Goal: Information Seeking & Learning: Find specific fact

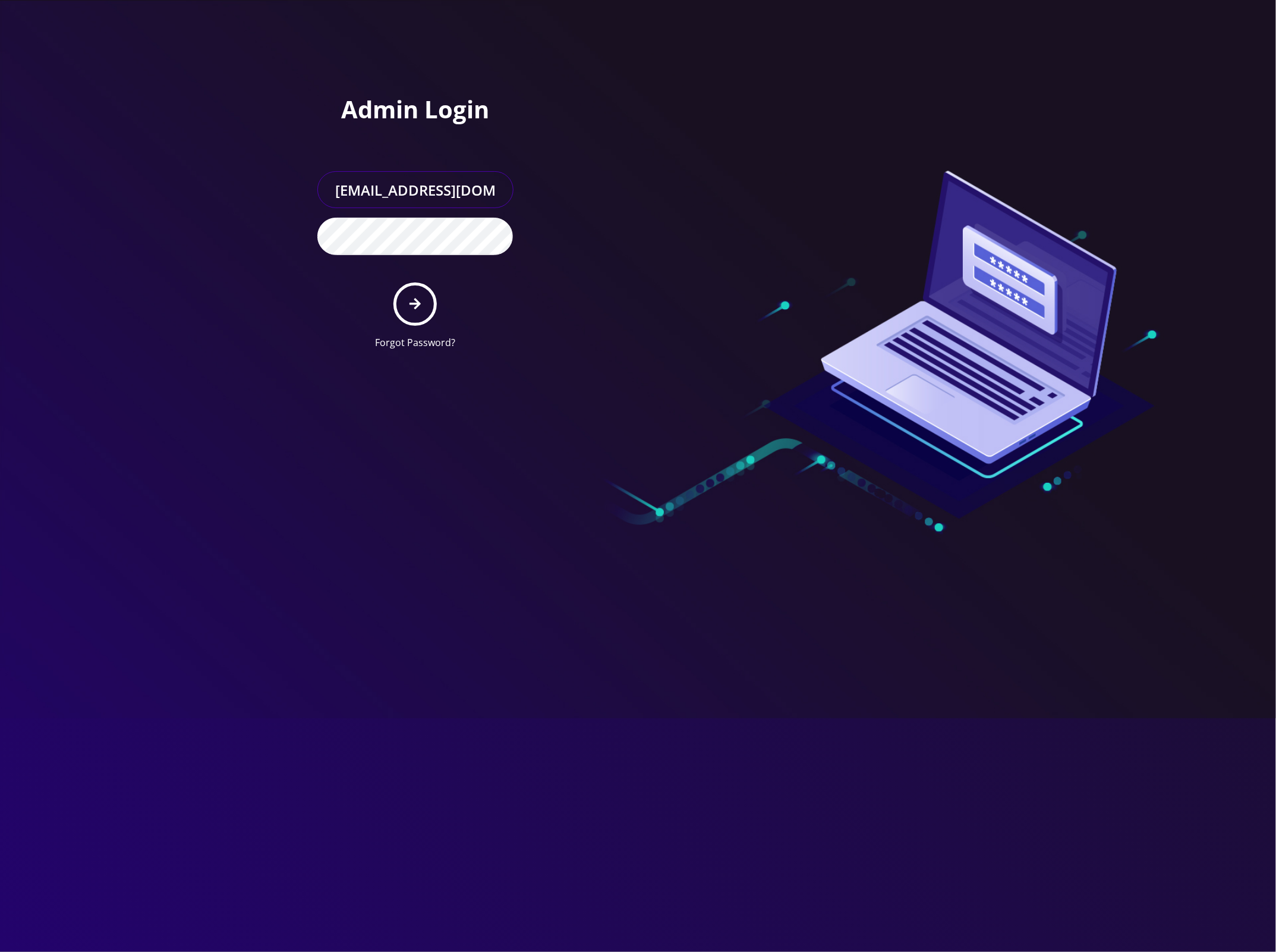
click at [426, 193] on input "[EMAIL_ADDRESS][DOMAIN_NAME]" at bounding box center [416, 189] width 196 height 37
paste input "Jonathan Grossman"
type input "[PERSON_NAME]"
click at [646, 144] on div at bounding box center [808, 179] width 339 height 359
click at [424, 301] on button "submit" at bounding box center [415, 304] width 44 height 44
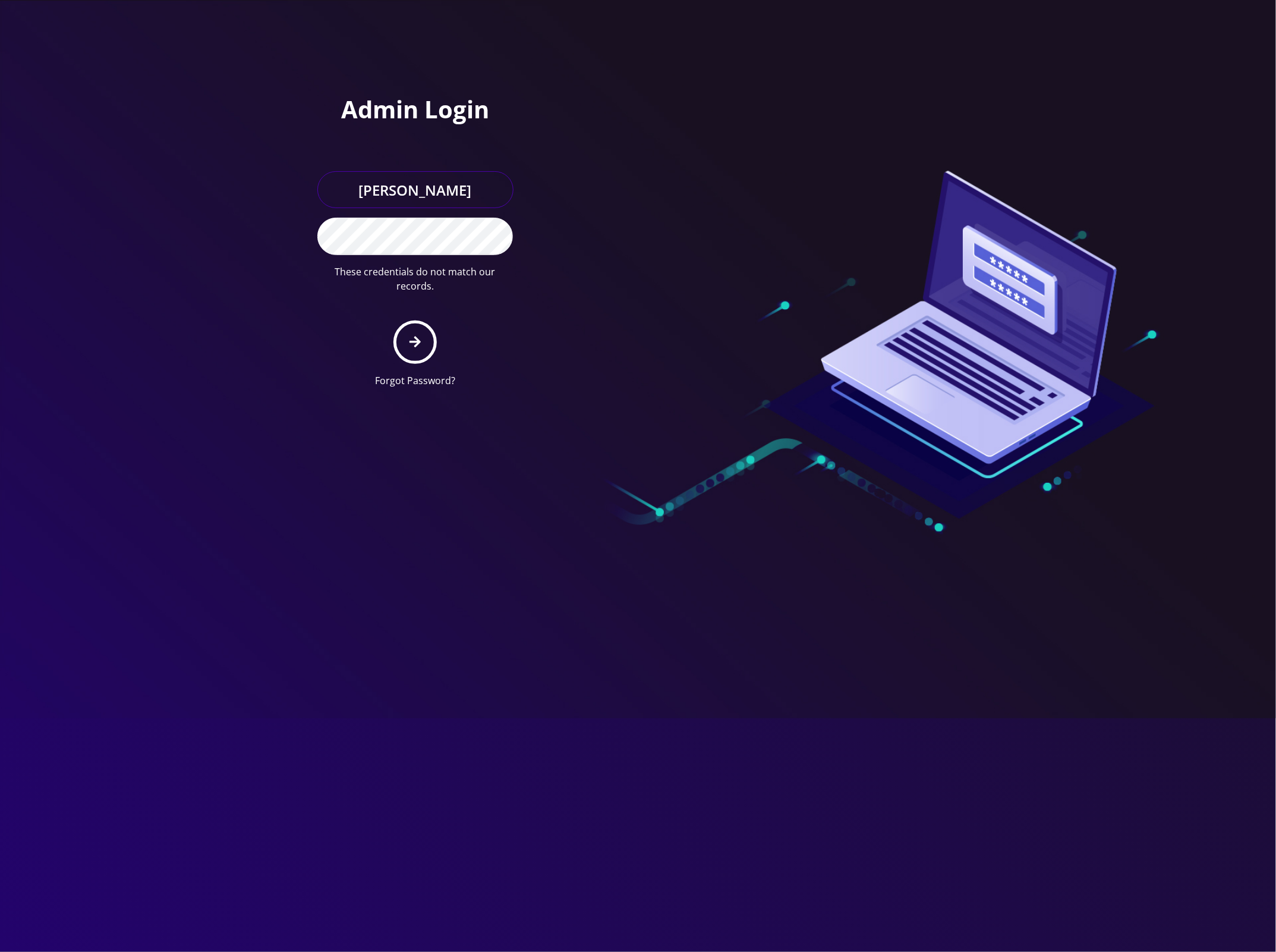
drag, startPoint x: 453, startPoint y: 194, endPoint x: 464, endPoint y: 192, distance: 11.2
click at [453, 193] on input "Jonathan Grossman" at bounding box center [416, 189] width 196 height 37
click at [621, 165] on div "Admin Login Jonathan Grossman These credentials do not match our records. Forgo…" at bounding box center [469, 198] width 339 height 397
type input "master@britewireless.com"
click at [429, 297] on button "submit" at bounding box center [415, 304] width 44 height 44
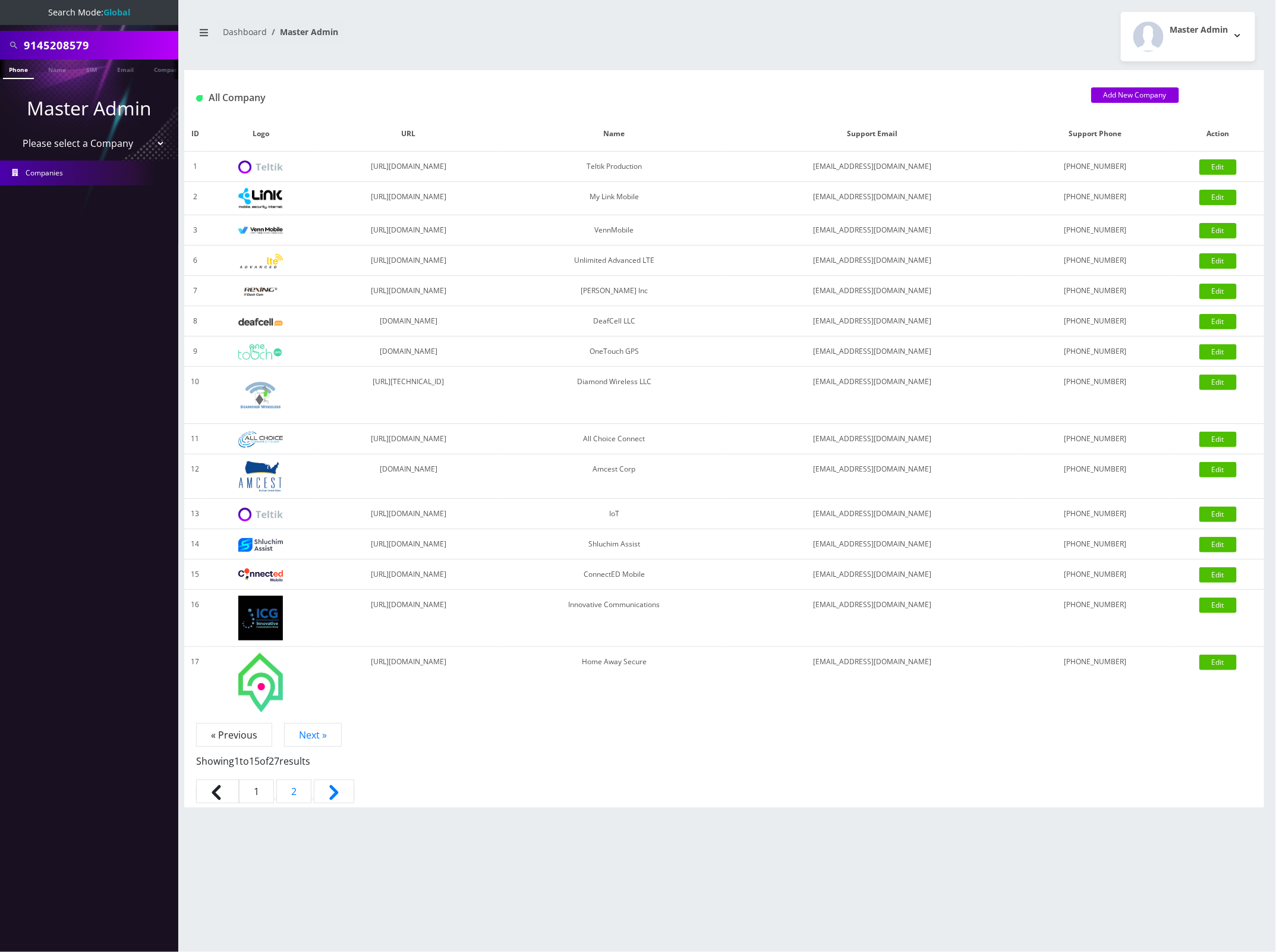
click at [77, 40] on input "9145208579" at bounding box center [99, 45] width 151 height 22
click at [77, 39] on input "9145208579" at bounding box center [99, 45] width 151 height 22
paste input "[PERSON_NAME]"
type input "[PERSON_NAME]"
click at [58, 76] on link "Name" at bounding box center [57, 69] width 30 height 20
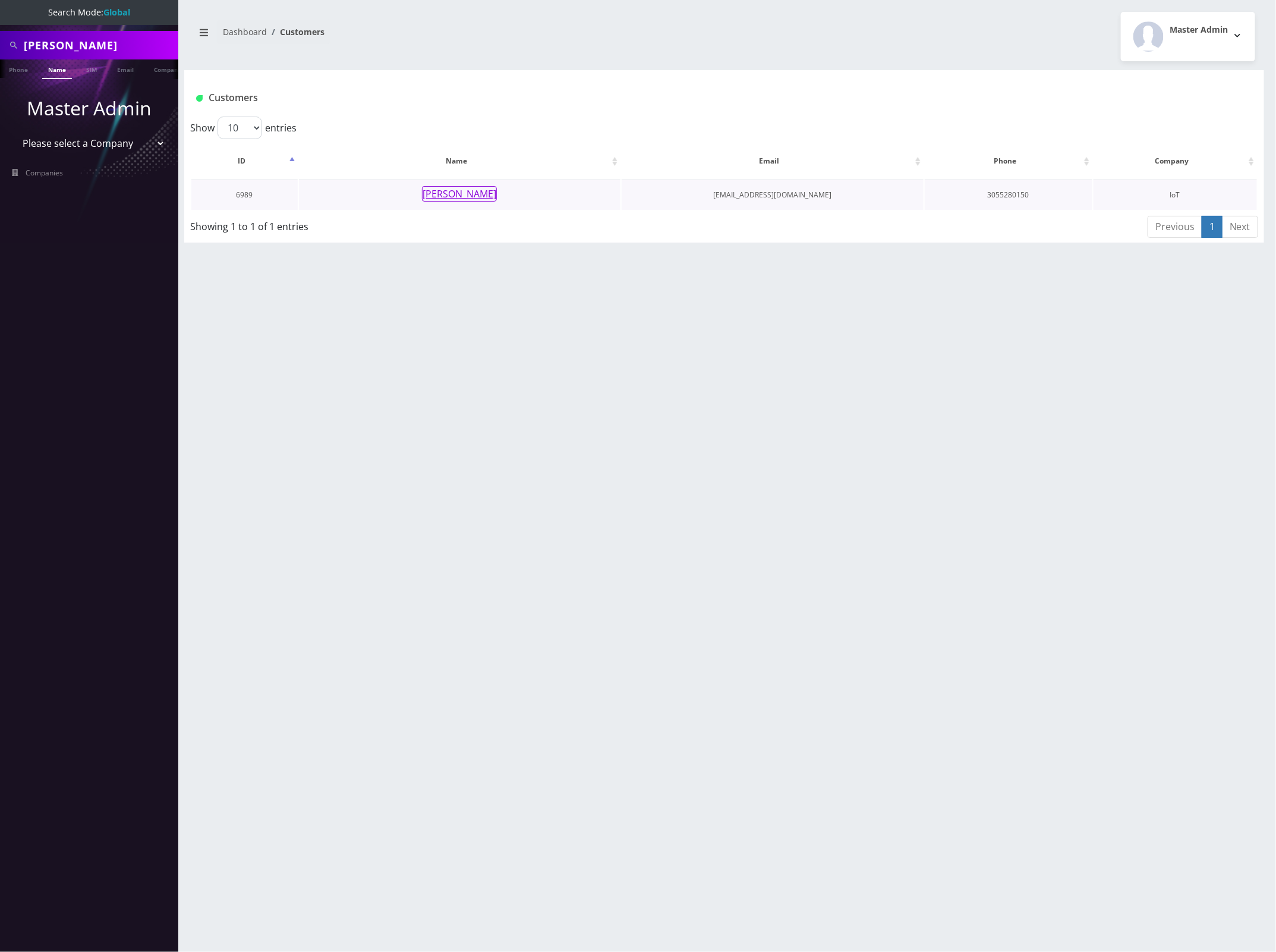
click at [443, 196] on button "[PERSON_NAME]" at bounding box center [460, 194] width 75 height 15
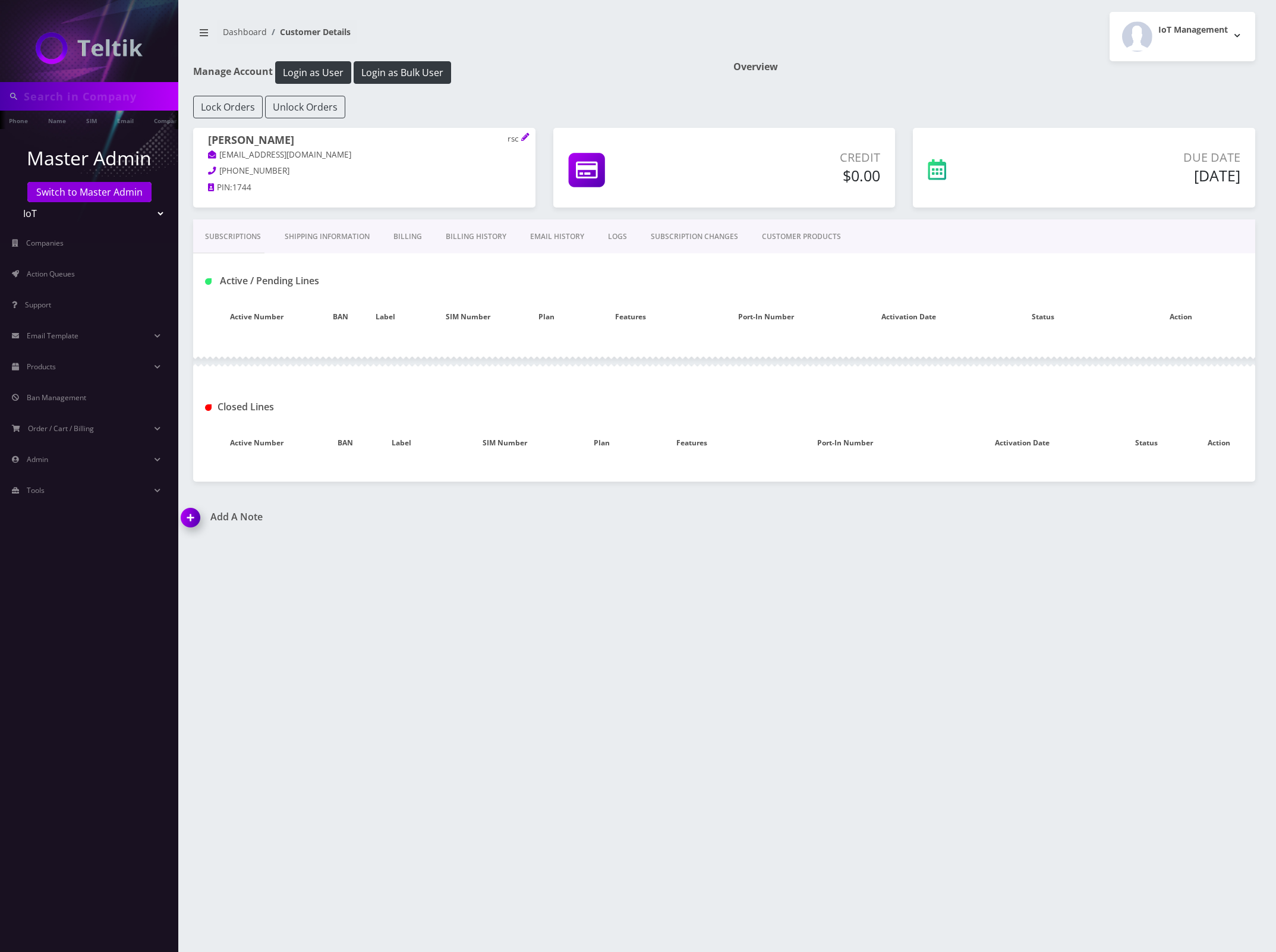
type input "[PERSON_NAME]"
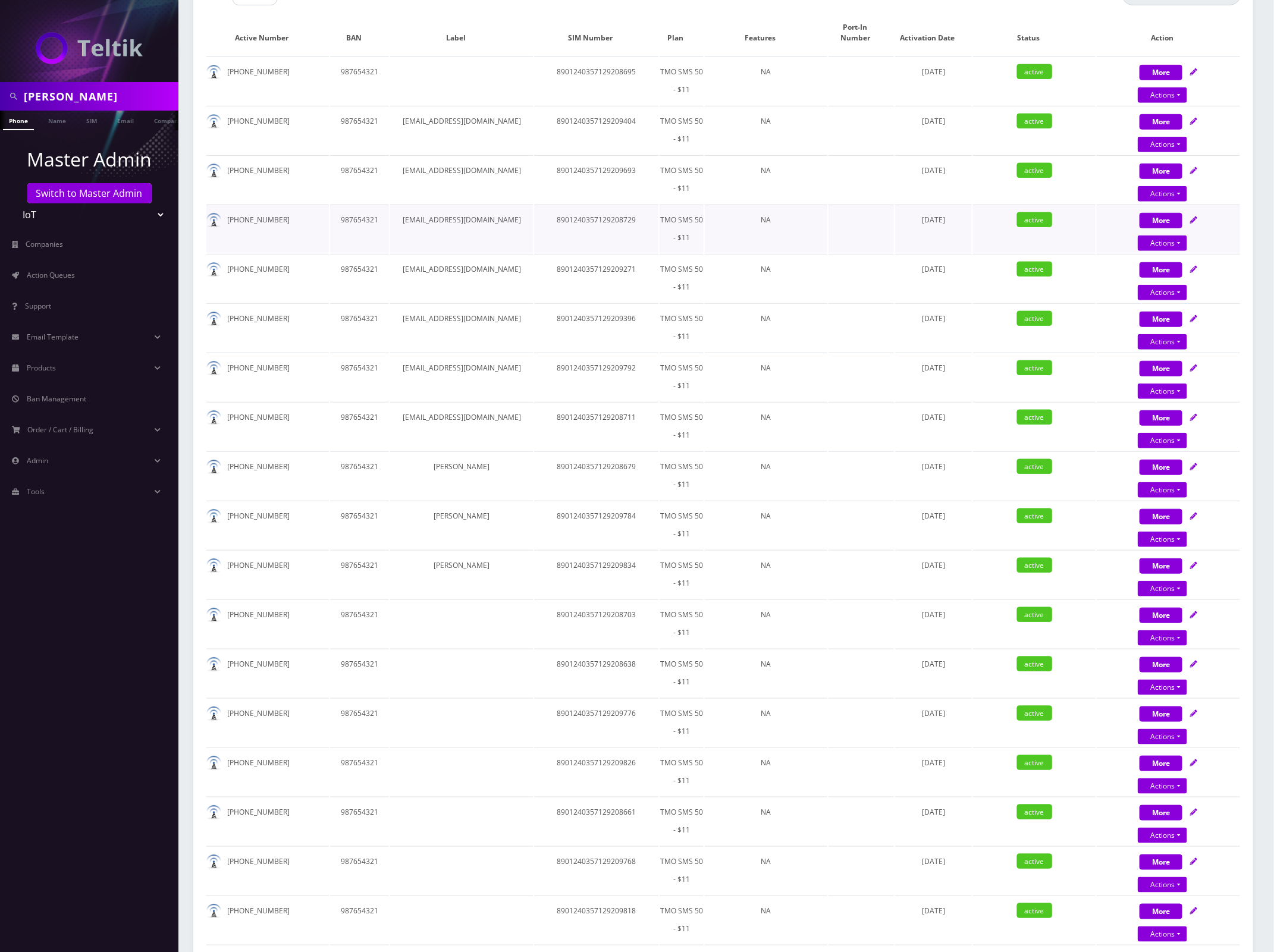
scroll to position [149, 0]
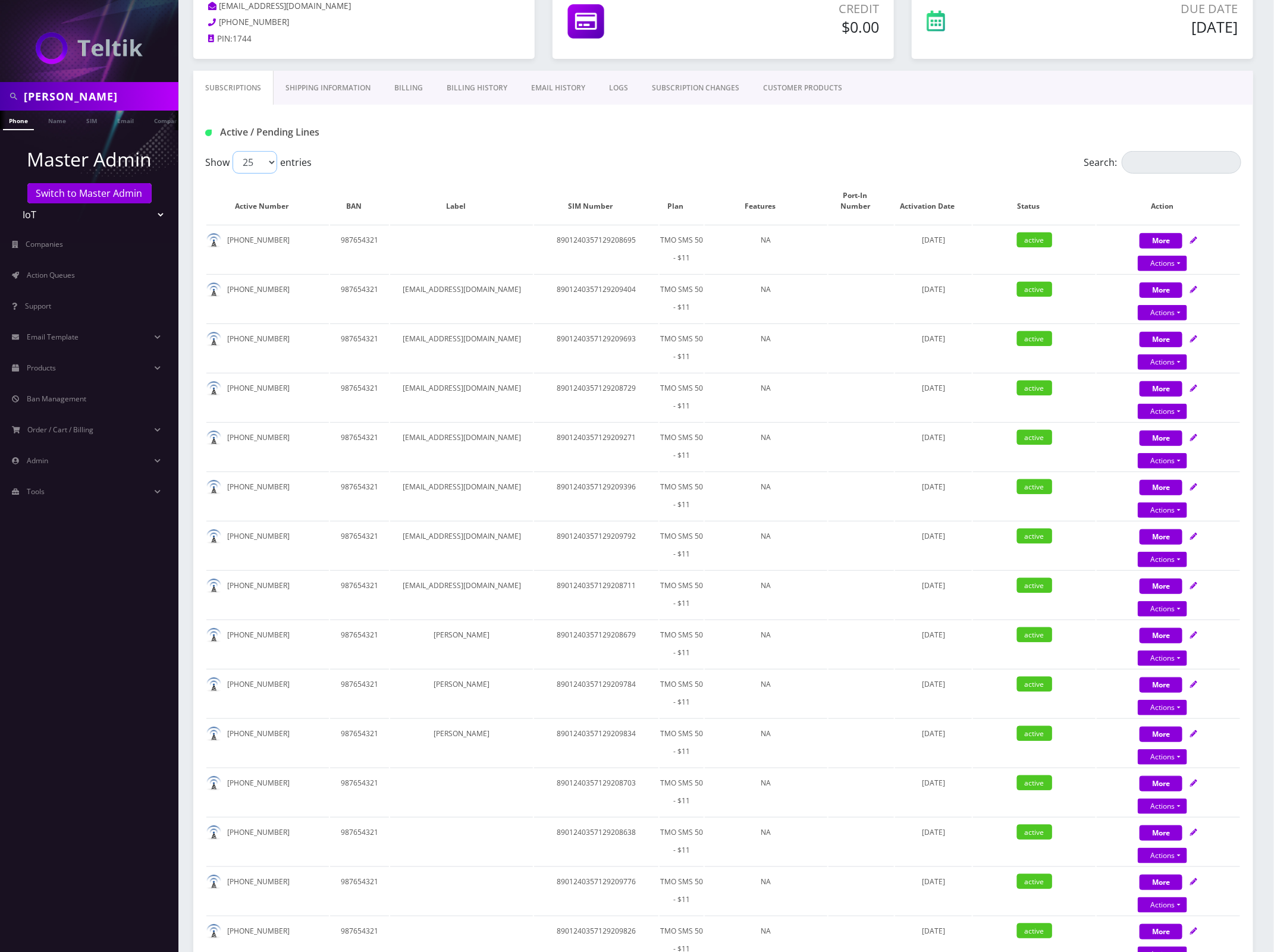
click at [266, 157] on select "25 50 100 250 500" at bounding box center [254, 162] width 44 height 22
select select "50"
click at [232, 151] on select "25 50 100 250 500" at bounding box center [254, 162] width 44 height 22
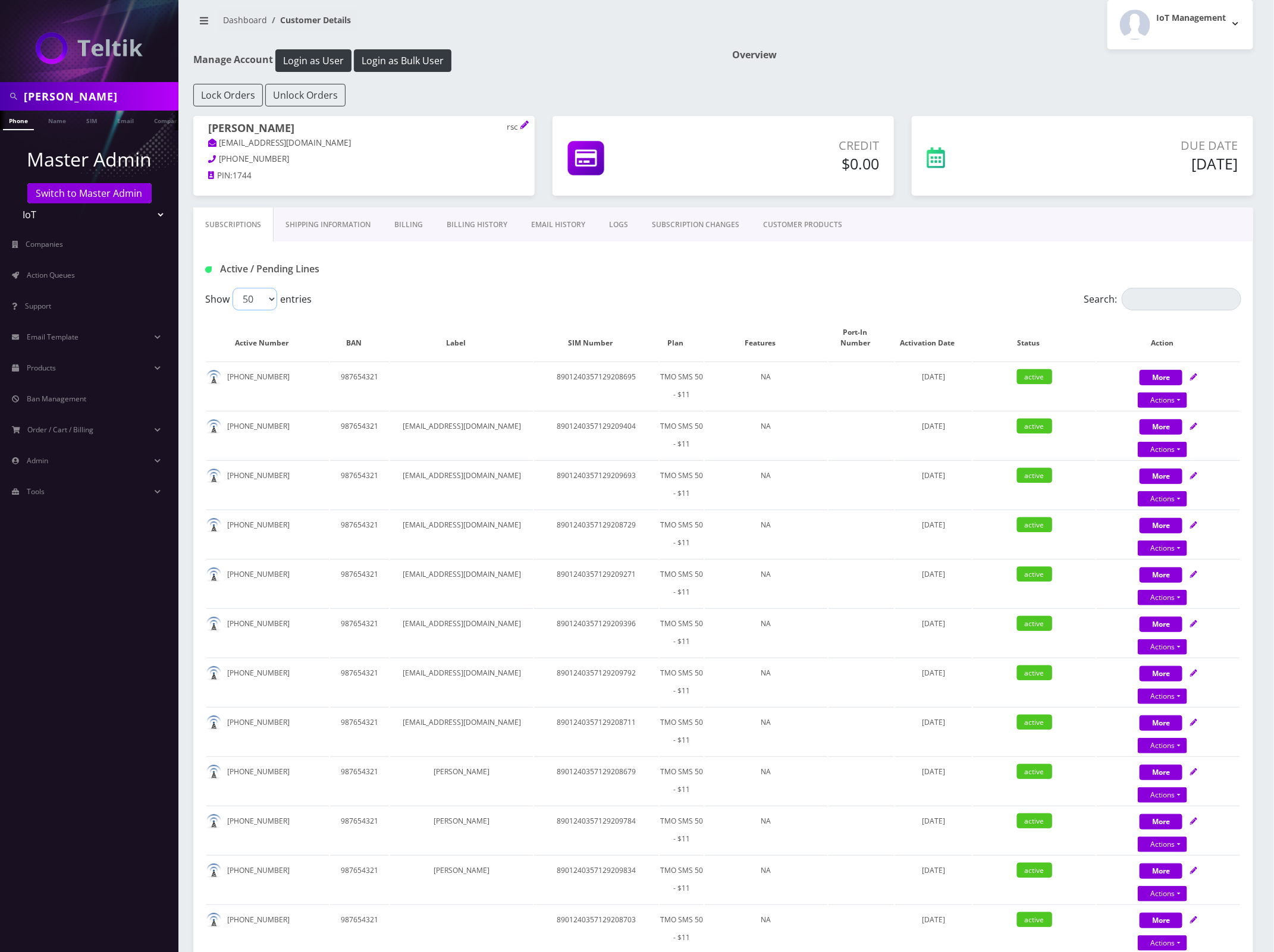
scroll to position [0, 0]
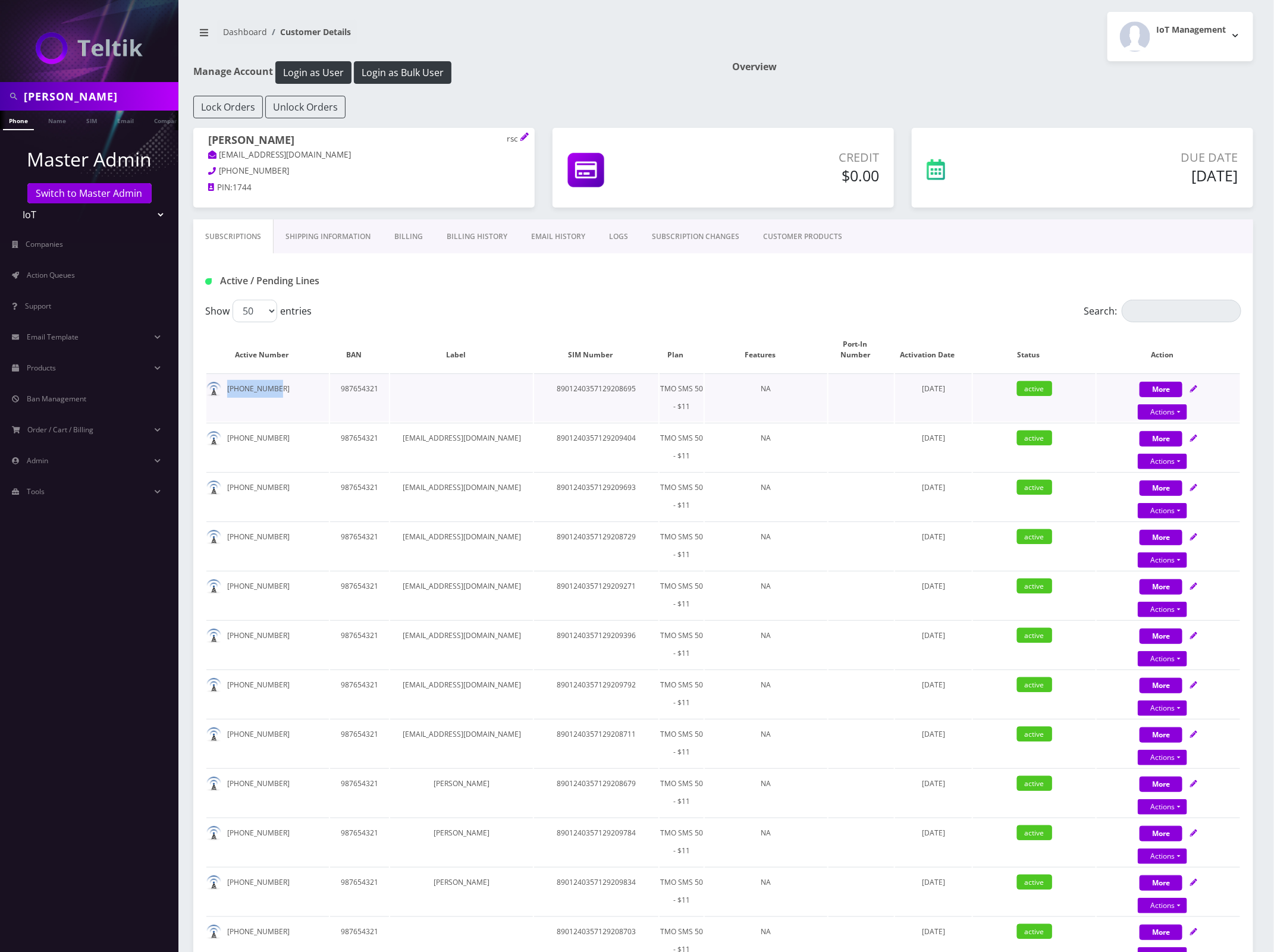
drag, startPoint x: 277, startPoint y: 391, endPoint x: 223, endPoint y: 391, distance: 54.0
click at [223, 391] on td "[PHONE_NUMBER]" at bounding box center [267, 397] width 123 height 48
drag, startPoint x: 223, startPoint y: 351, endPoint x: 783, endPoint y: 451, distance: 568.9
click at [688, 272] on div "Active / Pending Lines" at bounding box center [723, 281] width 1054 height 20
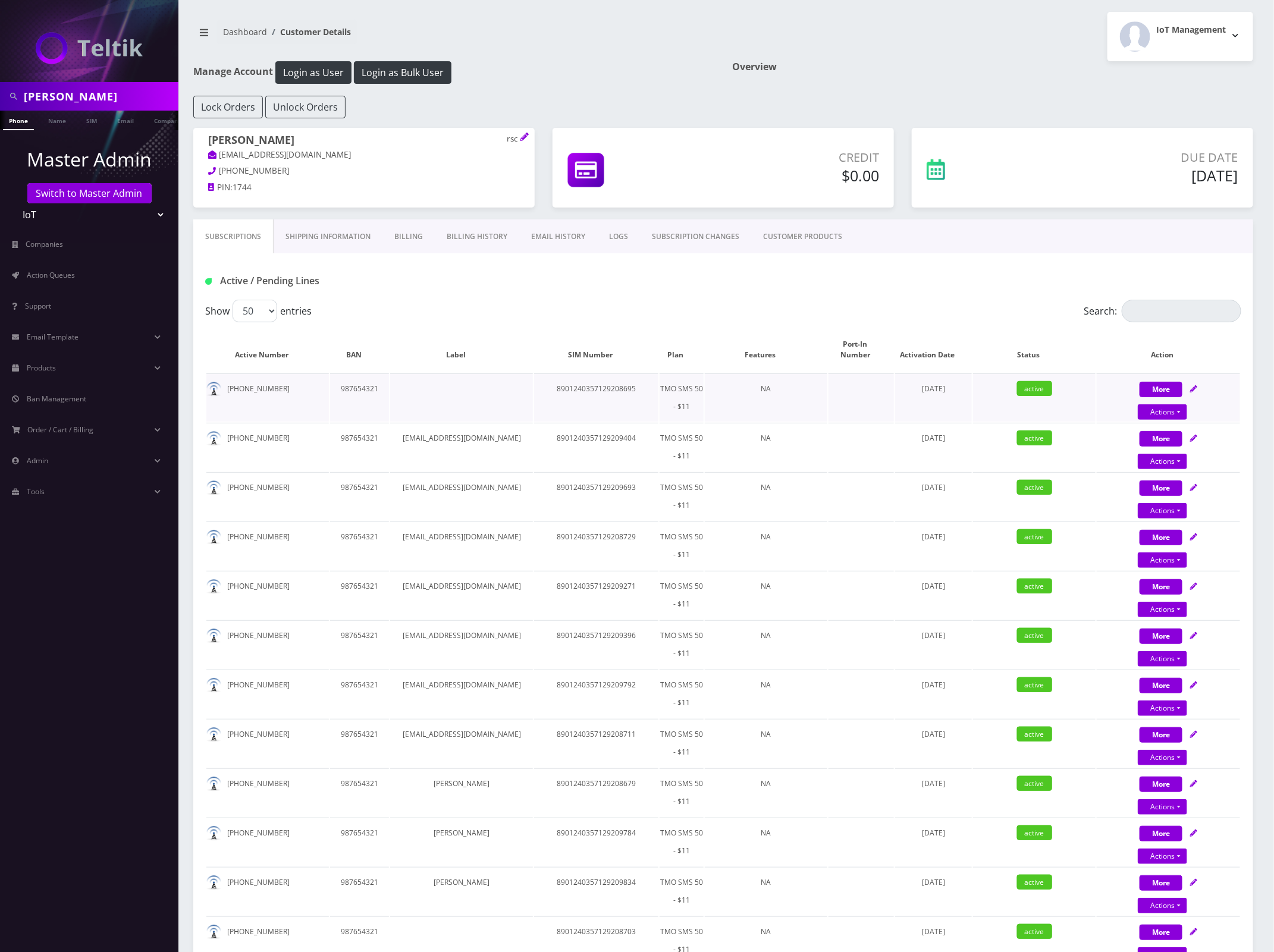
drag, startPoint x: 228, startPoint y: 352, endPoint x: 647, endPoint y: 402, distance: 422.0
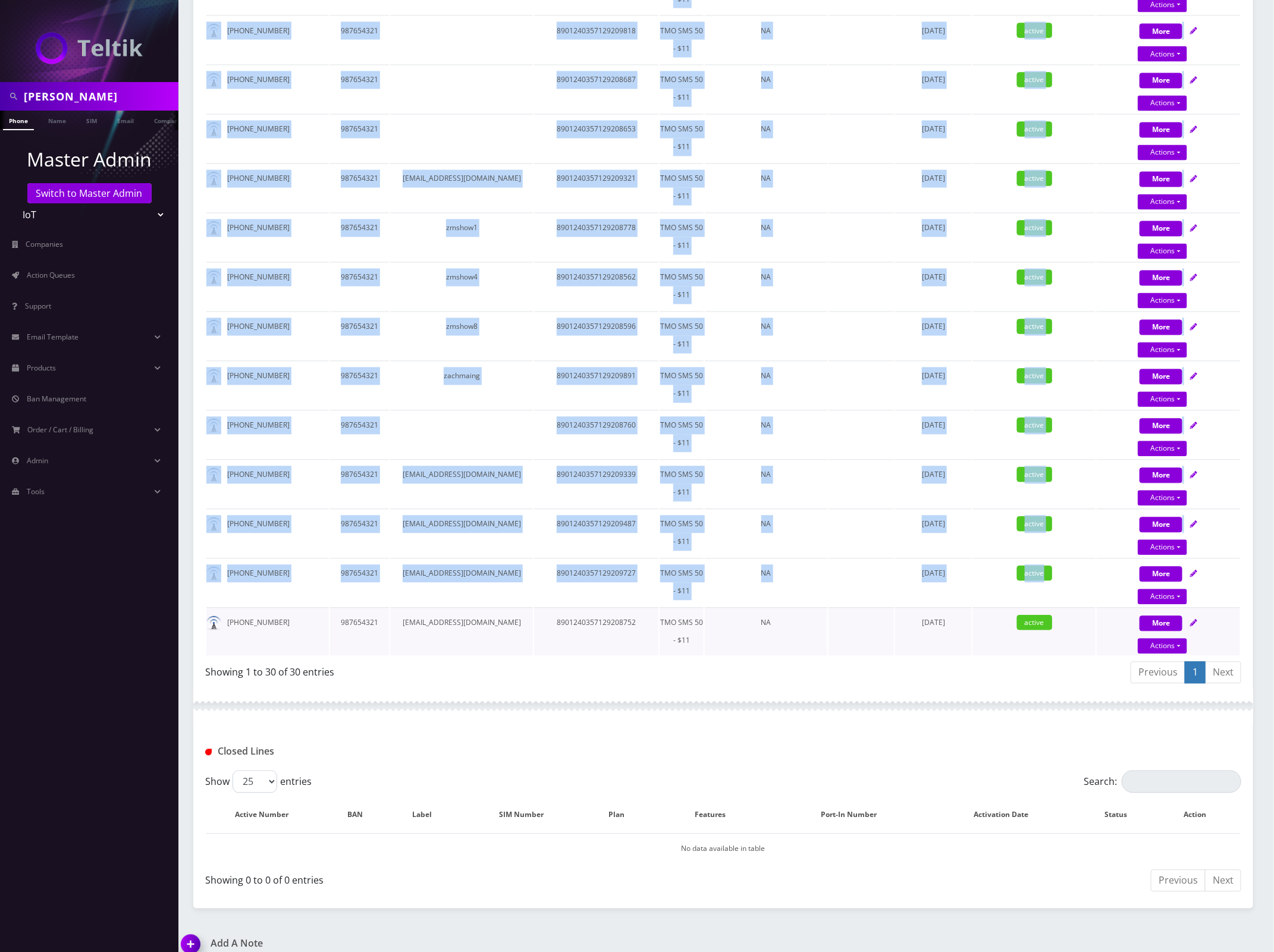
scroll to position [1202, 0]
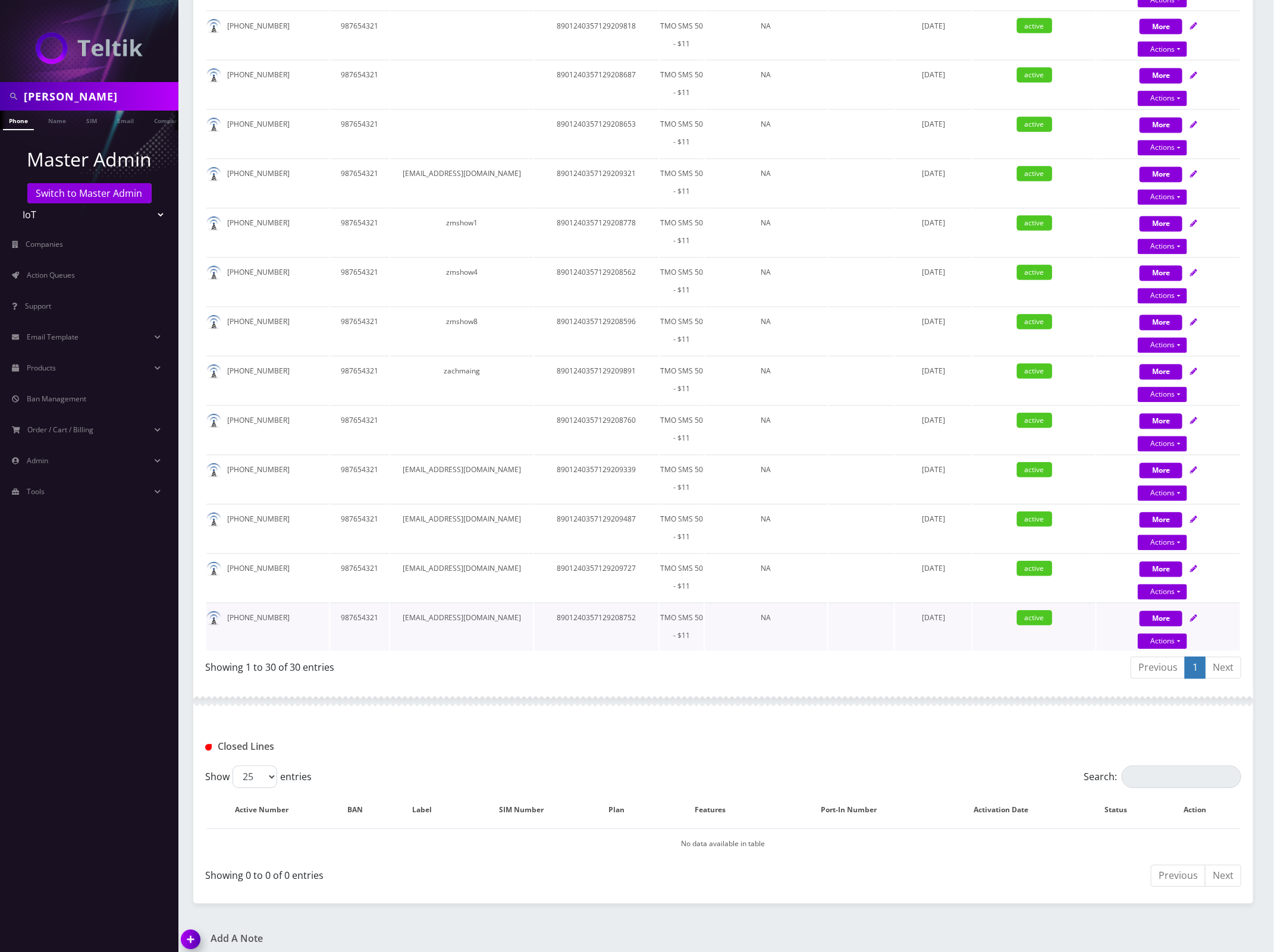
drag, startPoint x: 223, startPoint y: 388, endPoint x: 1214, endPoint y: 628, distance: 1019.6
copy table "Active Number BAN Label SIM Number Plan Features Port-In Number Activation Date…"
